Goal: Task Accomplishment & Management: Manage account settings

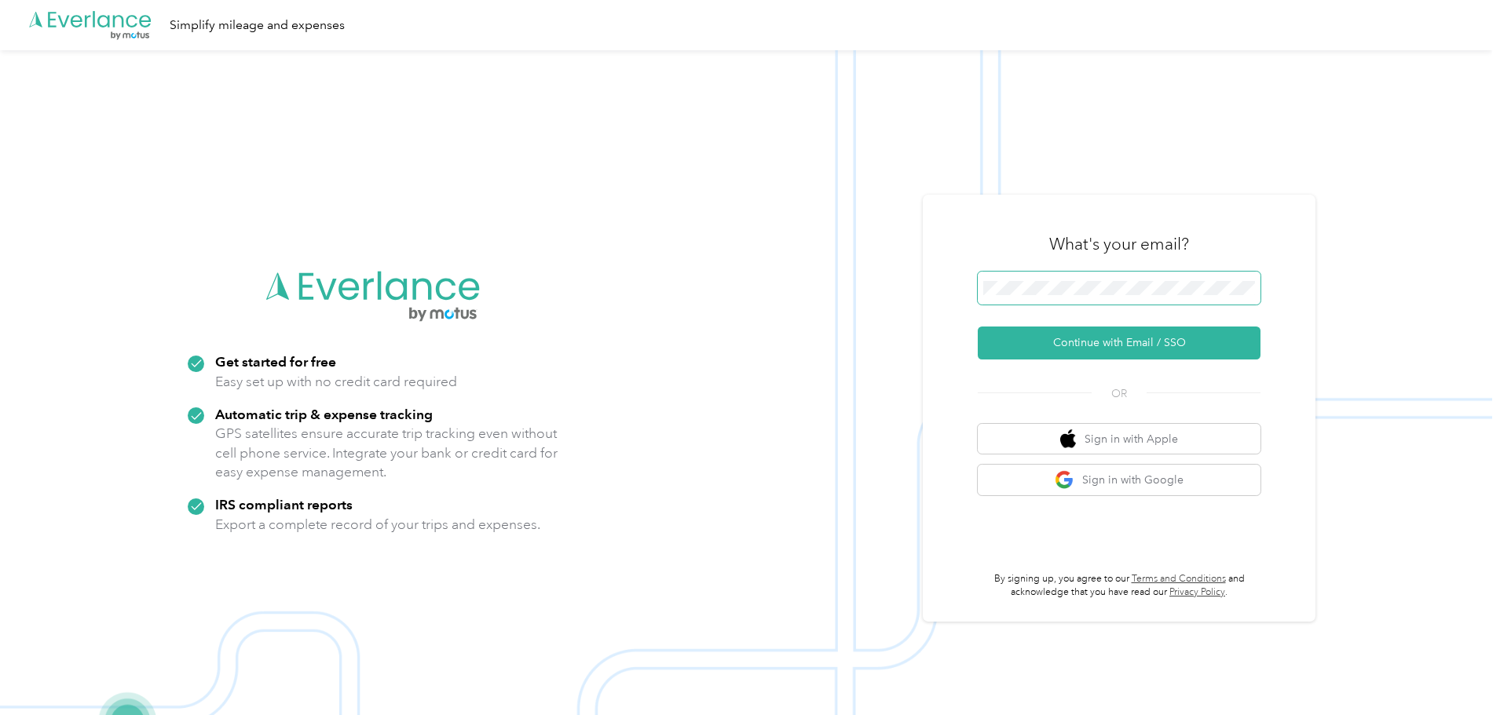
click at [1081, 280] on span at bounding box center [1119, 288] width 283 height 33
click at [1078, 349] on button "Continue with Email / SSO" at bounding box center [1119, 343] width 283 height 33
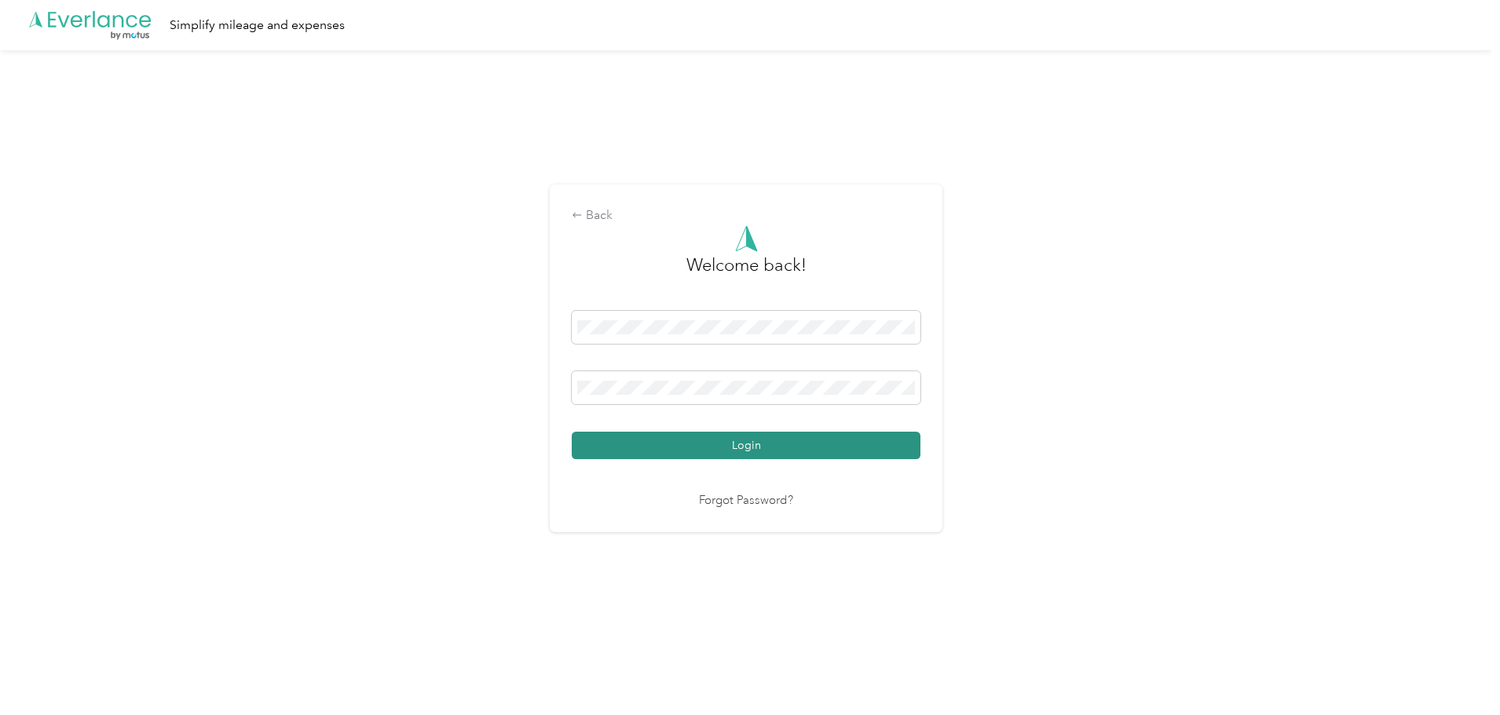
click at [740, 445] on button "Login" at bounding box center [746, 445] width 349 height 27
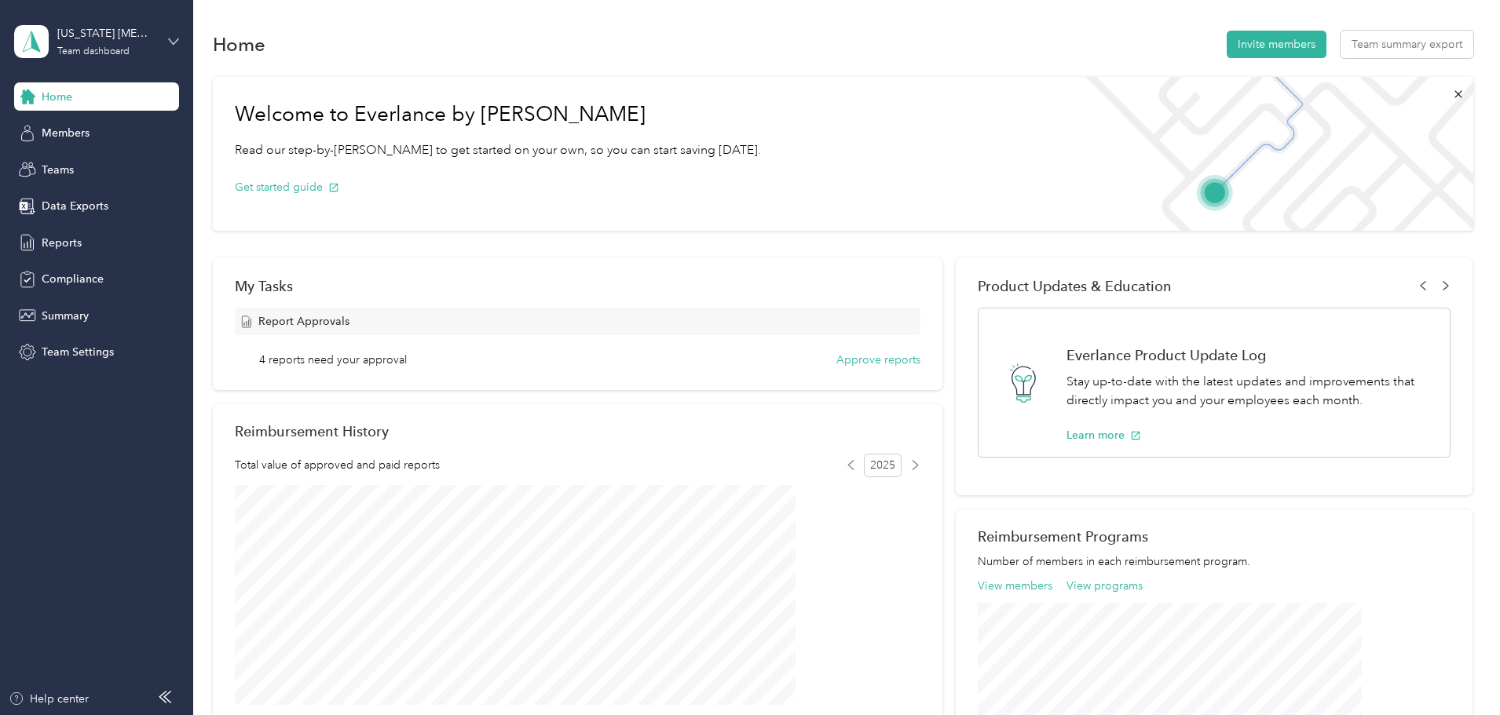
click at [170, 36] on icon at bounding box center [173, 41] width 11 height 11
click at [115, 92] on div "You’re signed in as [PERSON_NAME][EMAIL_ADDRESS][DOMAIN_NAME] Team dashboard Pe…" at bounding box center [223, 137] width 419 height 160
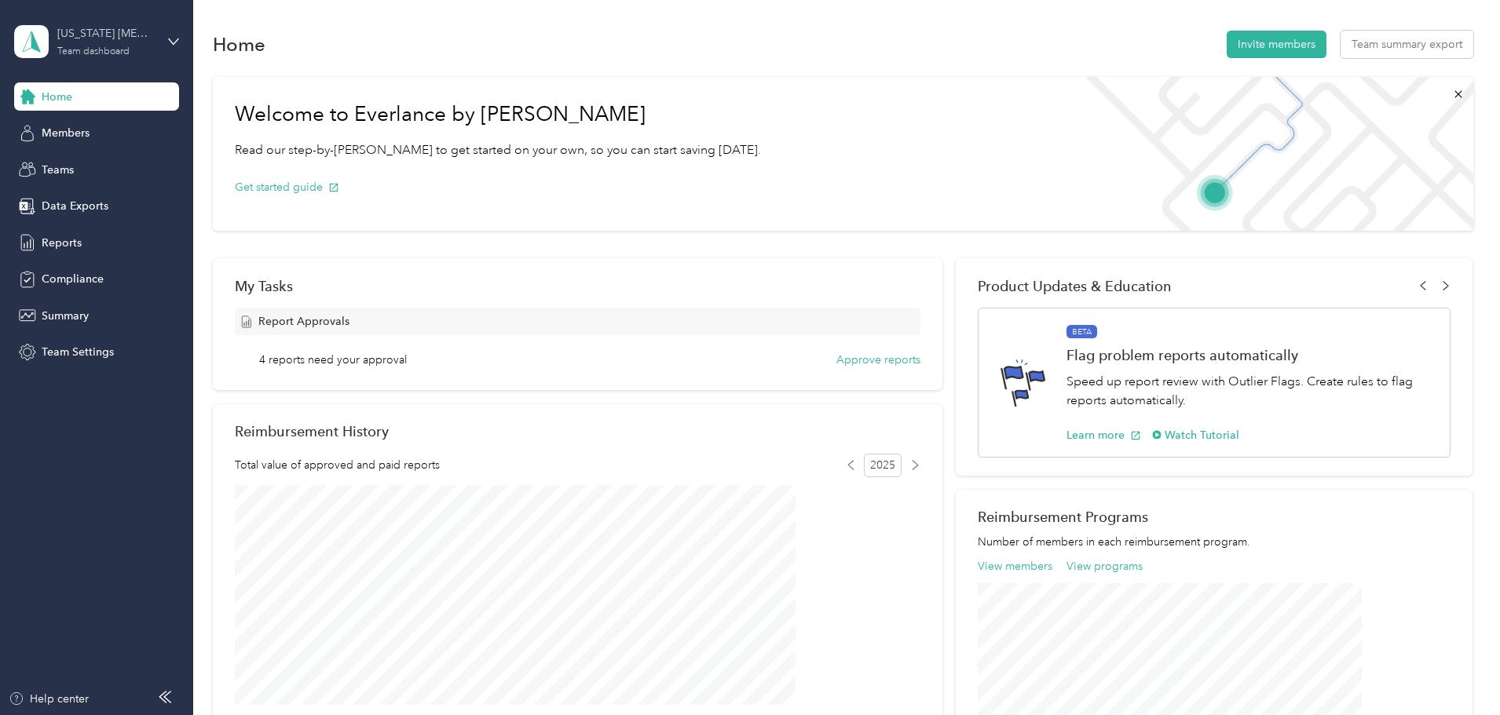
click at [60, 38] on div "[US_STATE] [MEDICAL_DATA] Coalition Inc." at bounding box center [106, 33] width 98 height 16
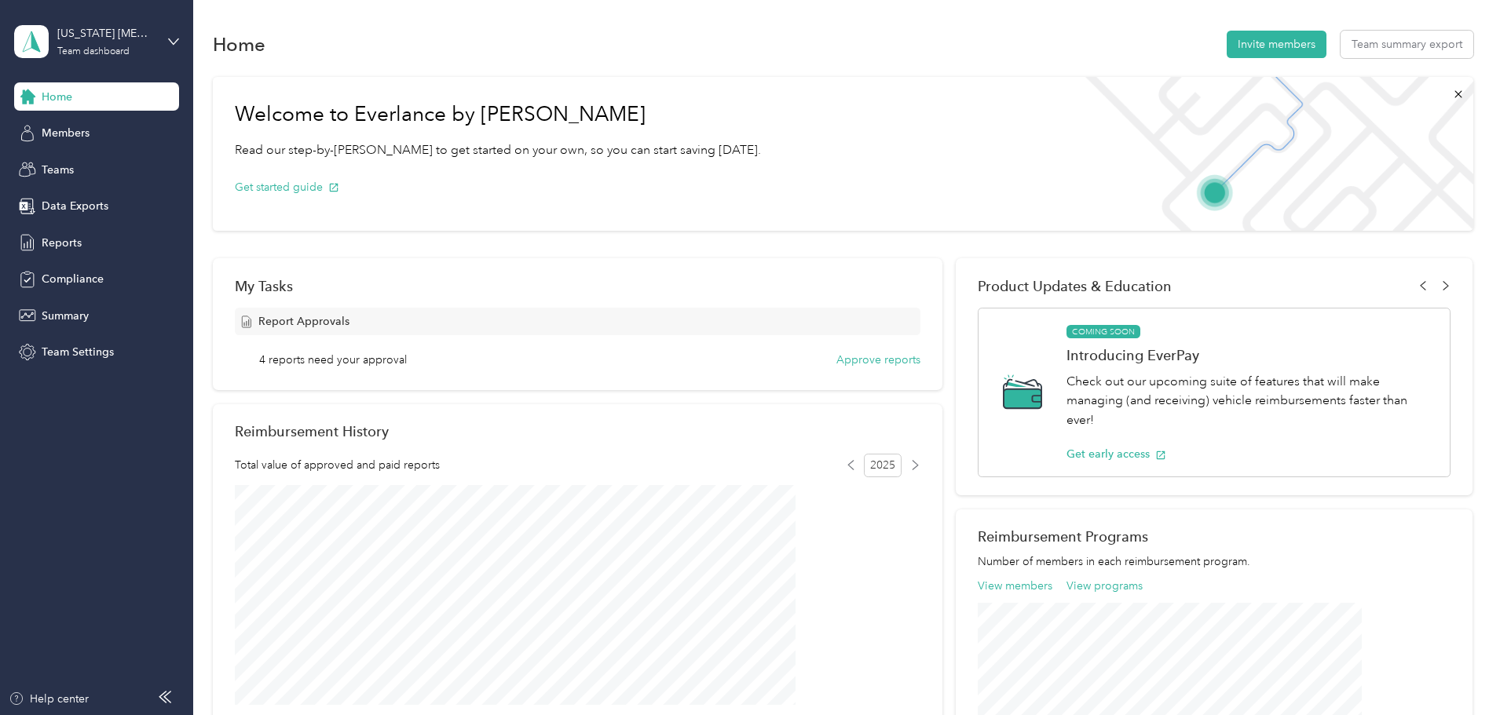
click at [98, 159] on div "Personal dashboard" at bounding box center [77, 164] width 99 height 16
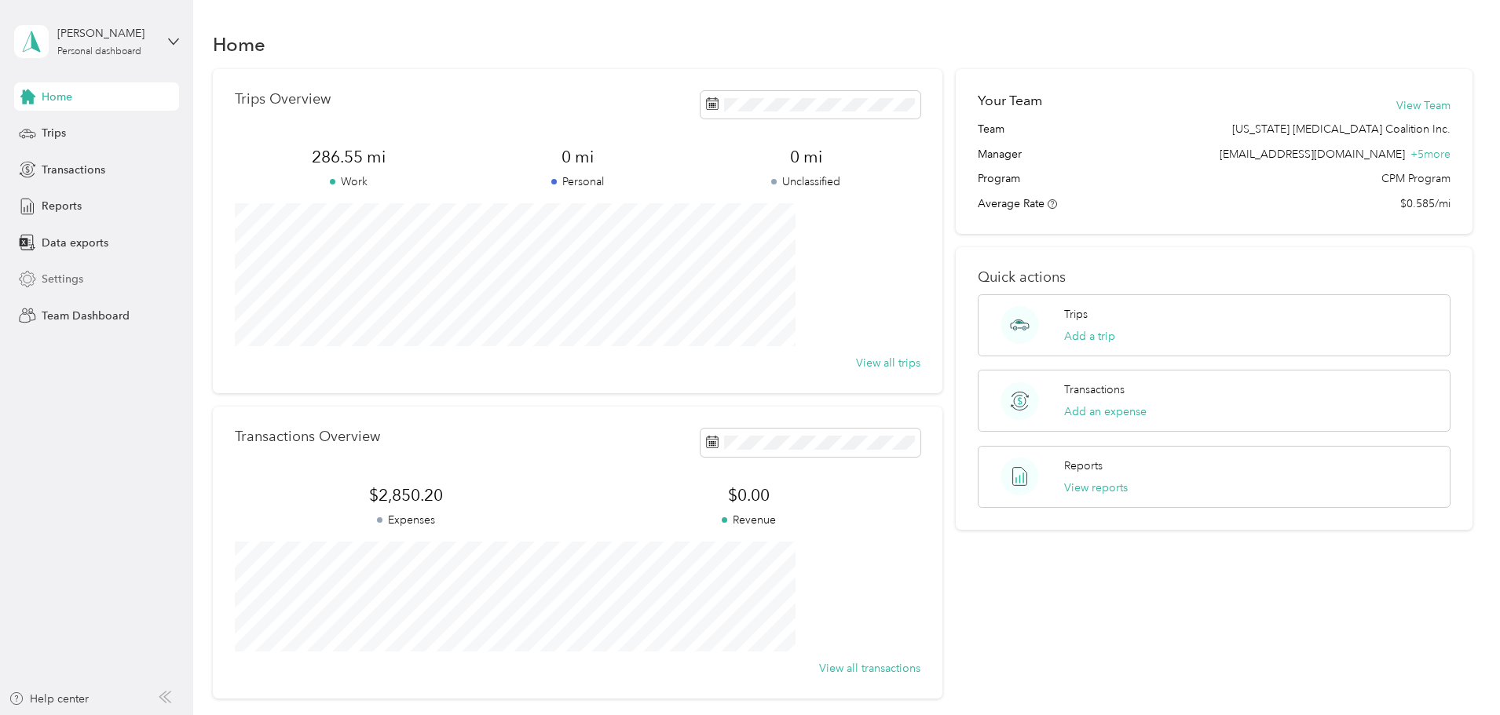
click at [51, 273] on span "Settings" at bounding box center [63, 279] width 42 height 16
